Goal: Task Accomplishment & Management: Complete application form

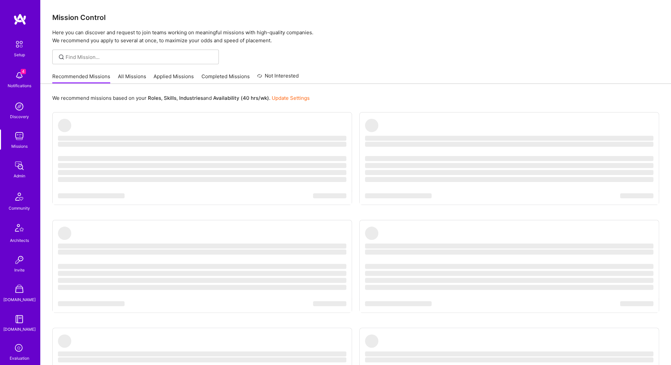
click at [130, 80] on link "All Missions" at bounding box center [132, 78] width 28 height 11
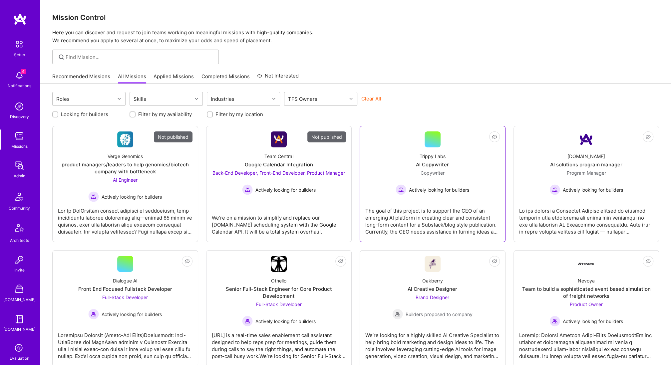
click at [421, 205] on div "The goal of this project is to support the CEO of an emerging AI platform in cr…" at bounding box center [432, 218] width 134 height 33
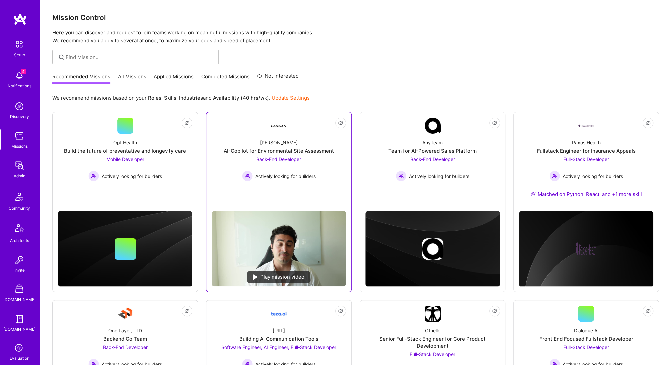
click at [316, 183] on link "Not Interested [PERSON_NAME]-Copilot for Environmental Site Assessment Back-End…" at bounding box center [279, 162] width 134 height 88
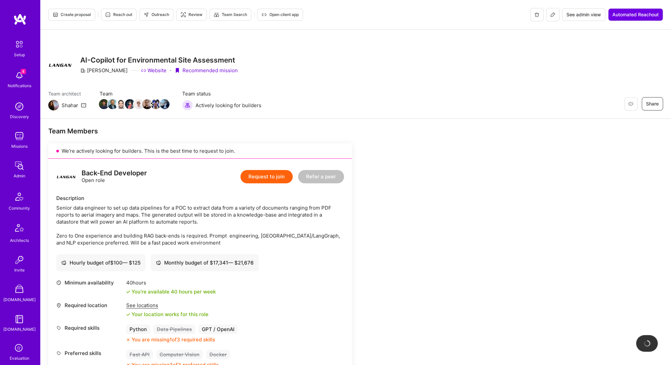
click at [260, 177] on button "Request to join" at bounding box center [266, 176] width 52 height 13
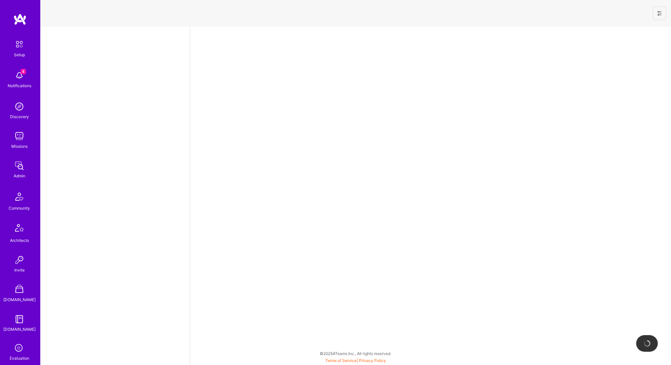
select select "US"
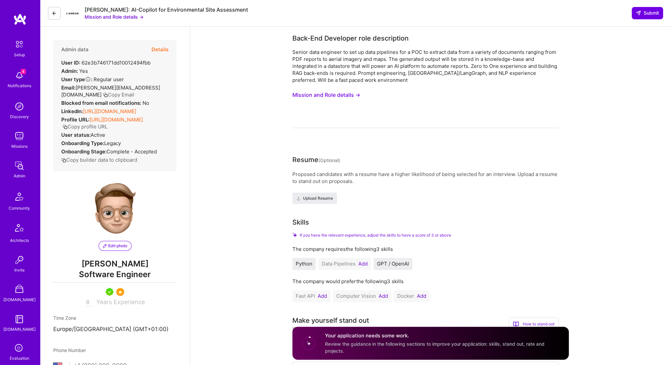
click at [57, 16] on button at bounding box center [54, 13] width 13 height 13
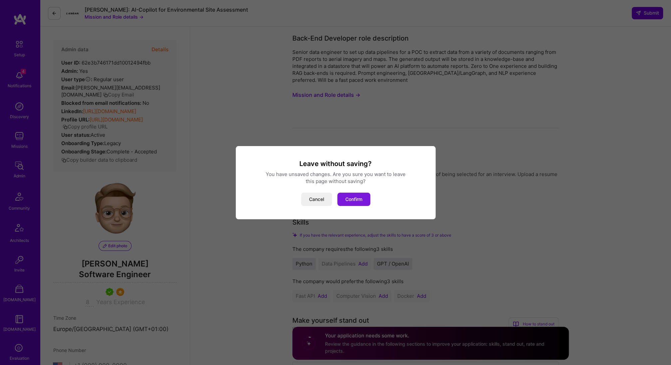
click at [364, 198] on button "Confirm" at bounding box center [353, 199] width 33 height 13
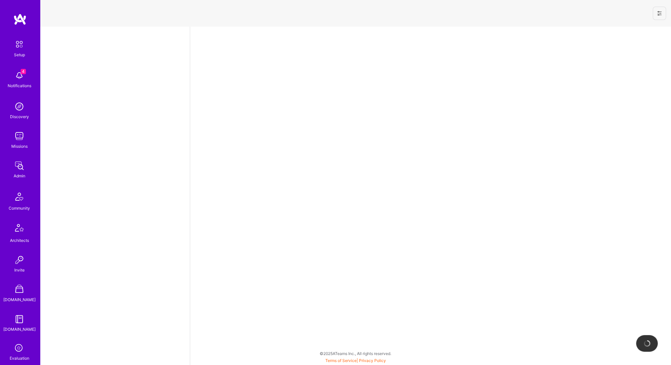
select select "US"
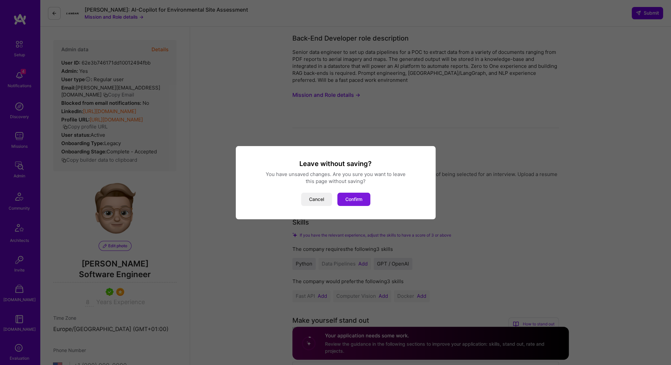
click at [354, 200] on button "Confirm" at bounding box center [353, 199] width 33 height 13
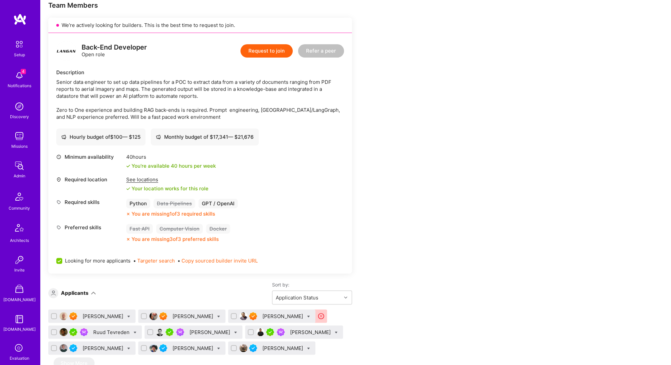
scroll to position [127, 0]
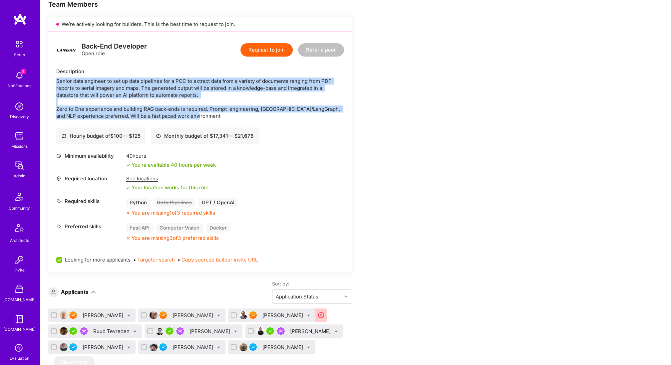
drag, startPoint x: 205, startPoint y: 115, endPoint x: 53, endPoint y: 83, distance: 154.8
click at [53, 83] on div "Back-End Developer Open role Request to join Refer a peer Description Senior da…" at bounding box center [200, 152] width 304 height 241
copy div "Senior data engineer to set up data pipelines for a POC to extract data from a …"
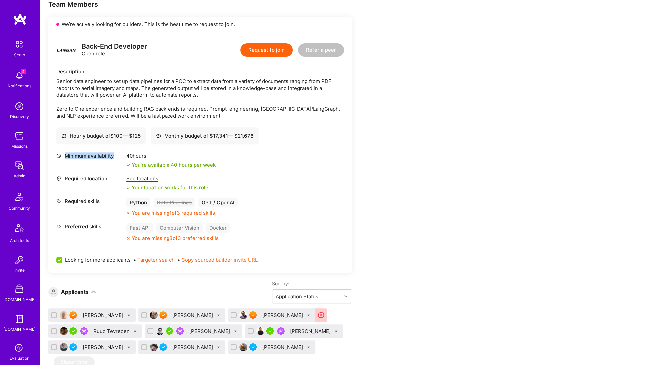
click at [113, 159] on div "Minimum availability" at bounding box center [89, 155] width 67 height 7
copy div "Minimum availability"
drag, startPoint x: 143, startPoint y: 46, endPoint x: 83, endPoint y: 47, distance: 60.3
click at [83, 47] on div "Back-End Developer Open role Request to join Refer a peer" at bounding box center [200, 50] width 288 height 20
copy div "Back-End Developer"
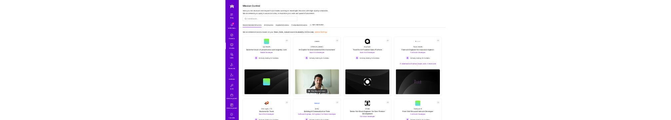
scroll to position [114, 0]
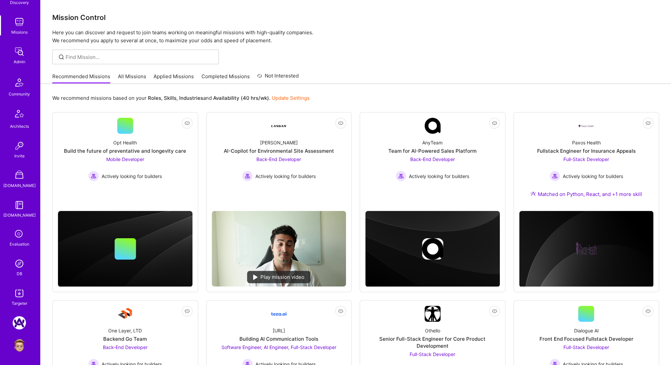
click at [18, 345] on img at bounding box center [19, 345] width 13 height 13
